Goal: Task Accomplishment & Management: Use online tool/utility

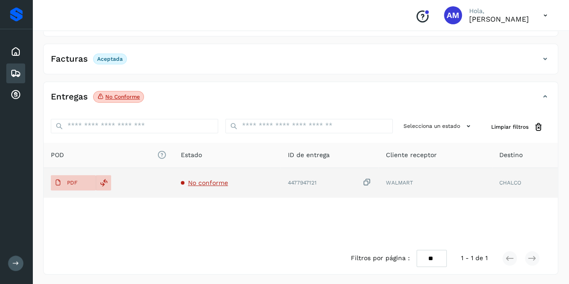
scroll to position [103, 0]
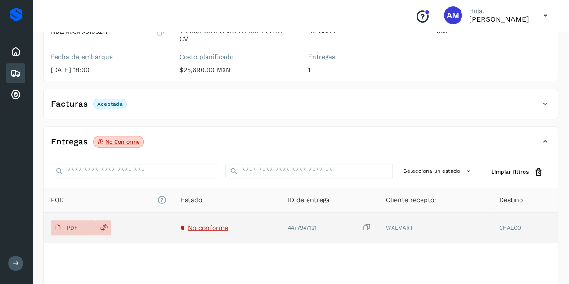
click at [198, 229] on span "No conforme" at bounding box center [208, 227] width 40 height 7
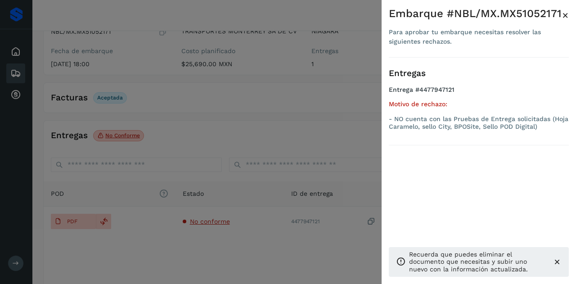
click at [237, 125] on div at bounding box center [288, 142] width 576 height 284
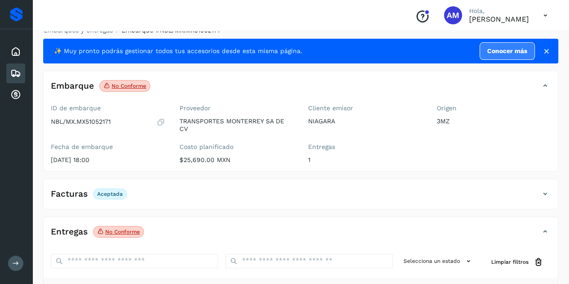
scroll to position [0, 0]
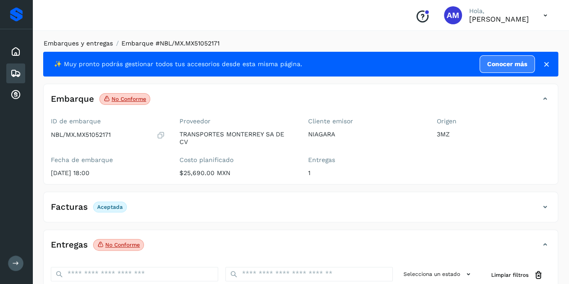
click at [102, 41] on link "Embarques y entregas" at bounding box center [78, 43] width 69 height 7
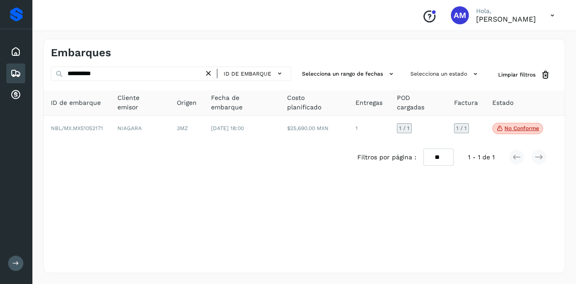
click at [209, 75] on icon at bounding box center [208, 73] width 9 height 9
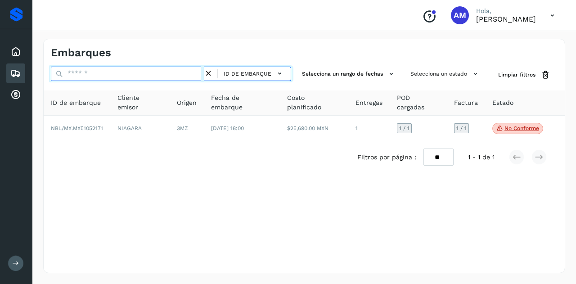
click at [172, 75] on input "text" at bounding box center [127, 74] width 153 height 14
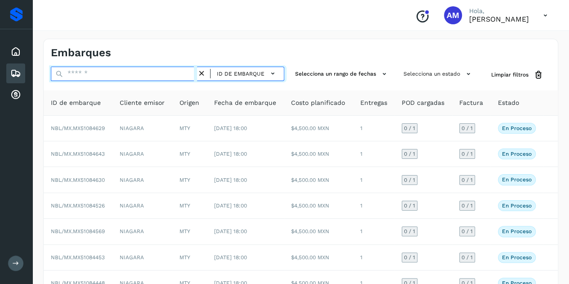
paste input "**********"
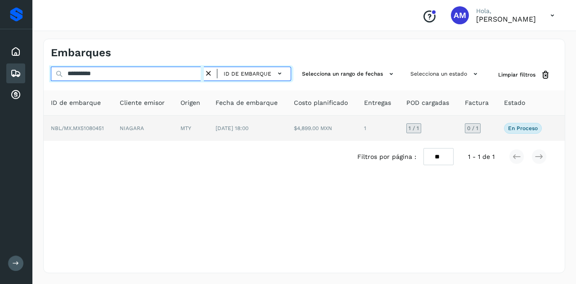
type input "**********"
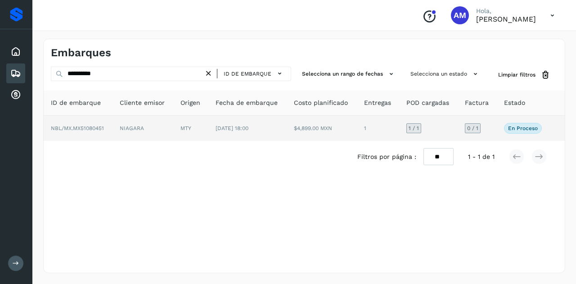
click at [187, 122] on td "MTY" at bounding box center [190, 128] width 35 height 25
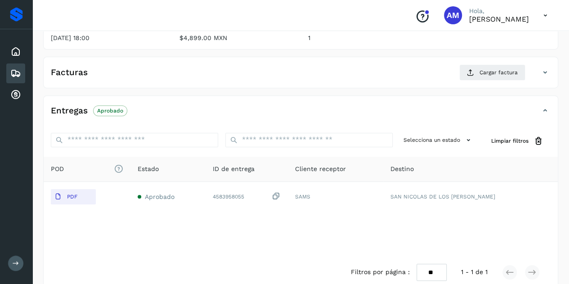
scroll to position [45, 0]
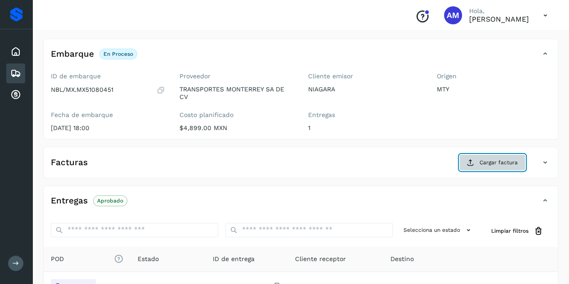
click at [469, 166] on button "Cargar factura" at bounding box center [492, 162] width 66 height 16
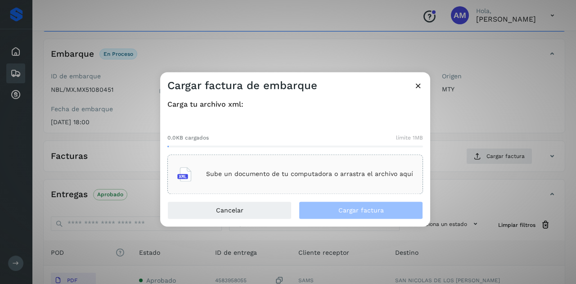
click at [302, 172] on p "Sube un documento de tu computadora o arrastra el archivo aquí" at bounding box center [309, 175] width 207 height 8
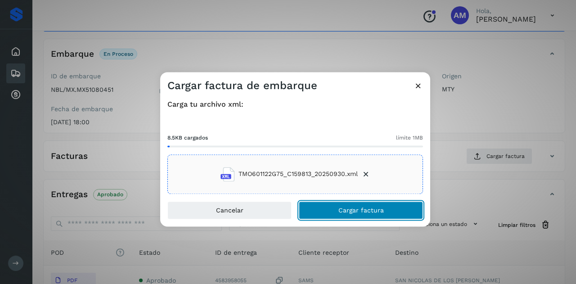
click at [333, 208] on button "Cargar factura" at bounding box center [361, 210] width 124 height 18
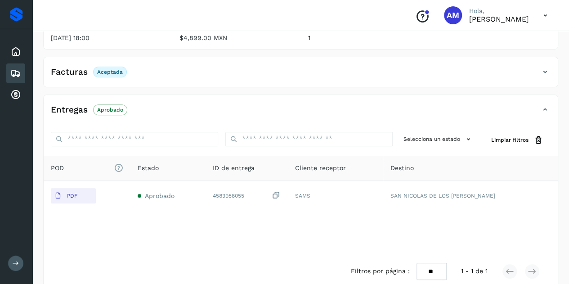
scroll to position [148, 0]
